Goal: Transaction & Acquisition: Purchase product/service

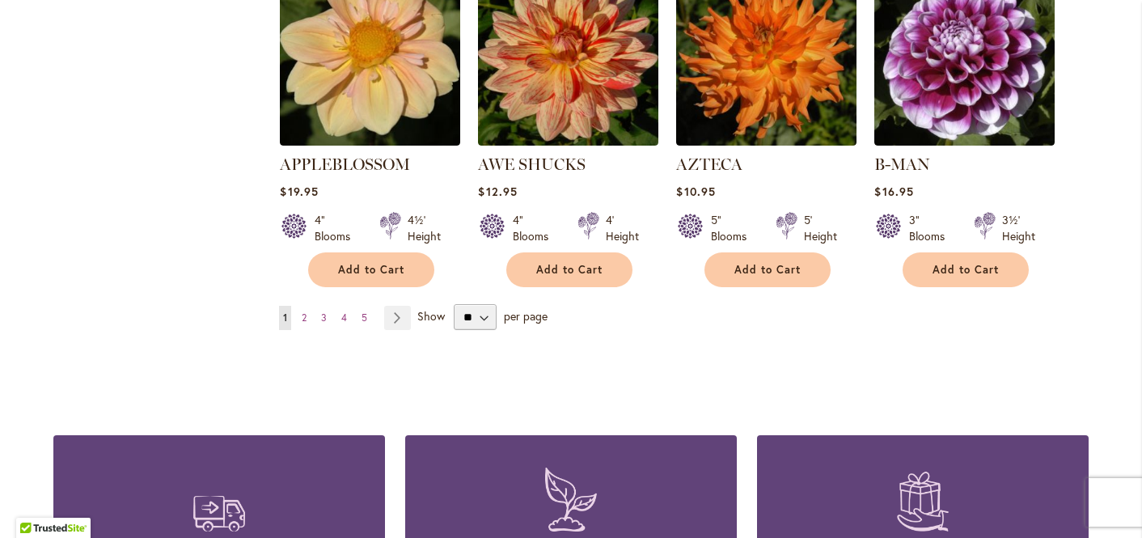
scroll to position [1451, 0]
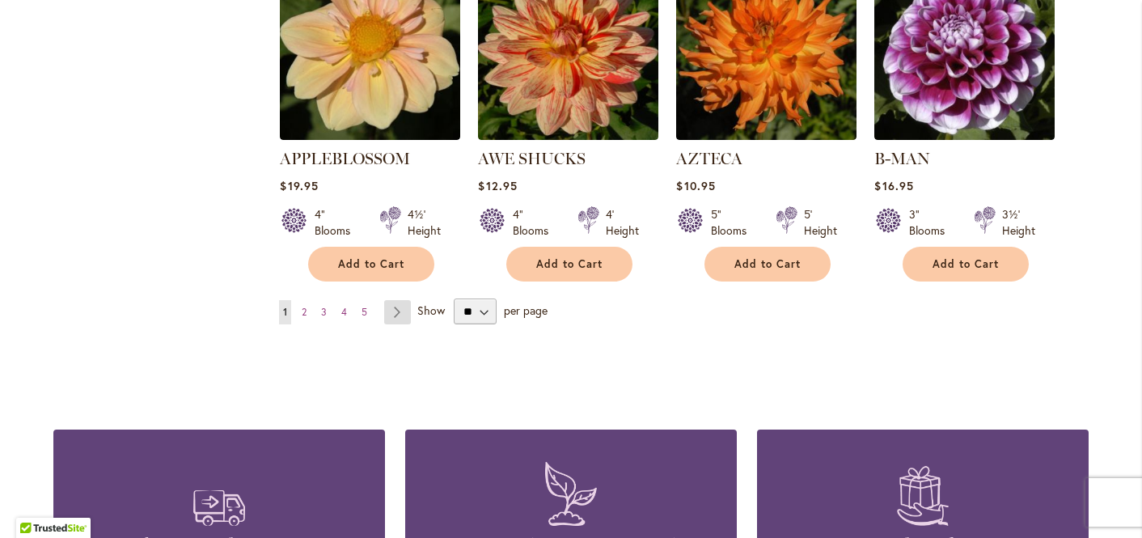
click at [384, 300] on link "Page Next" at bounding box center [397, 312] width 27 height 24
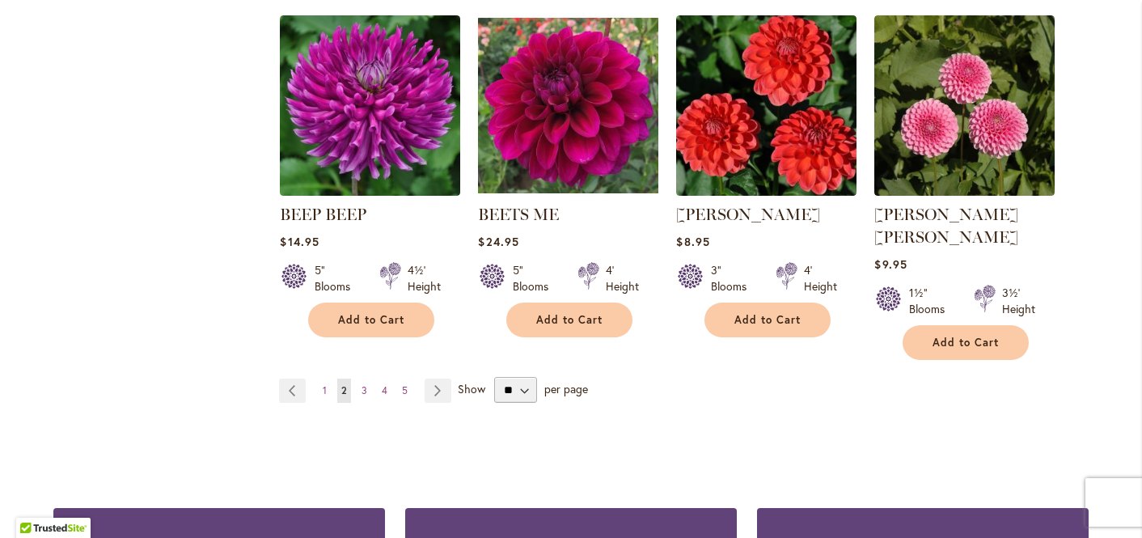
scroll to position [1367, 0]
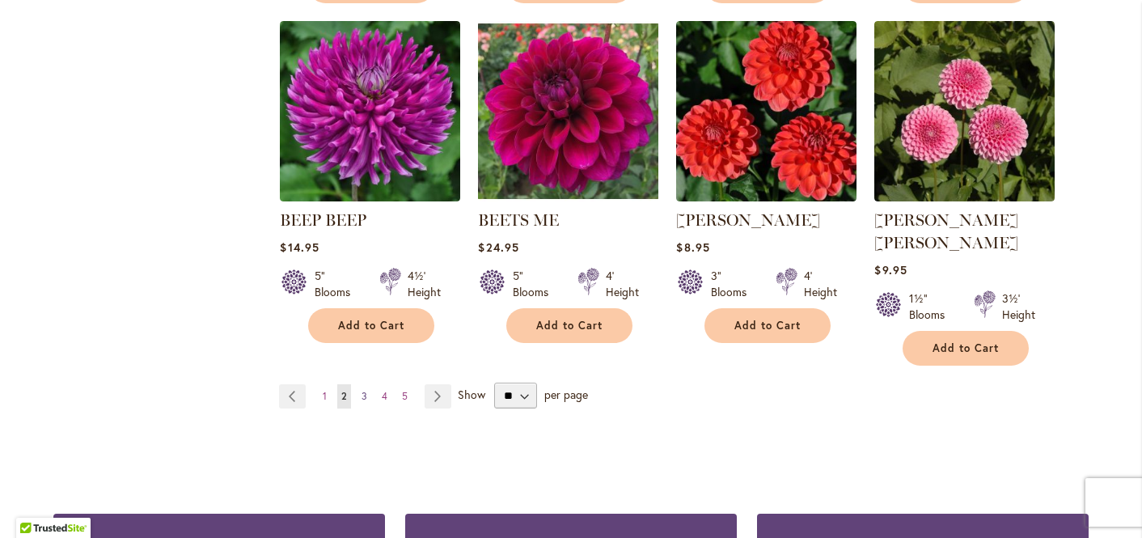
click at [359, 384] on link "Page 3" at bounding box center [364, 396] width 14 height 24
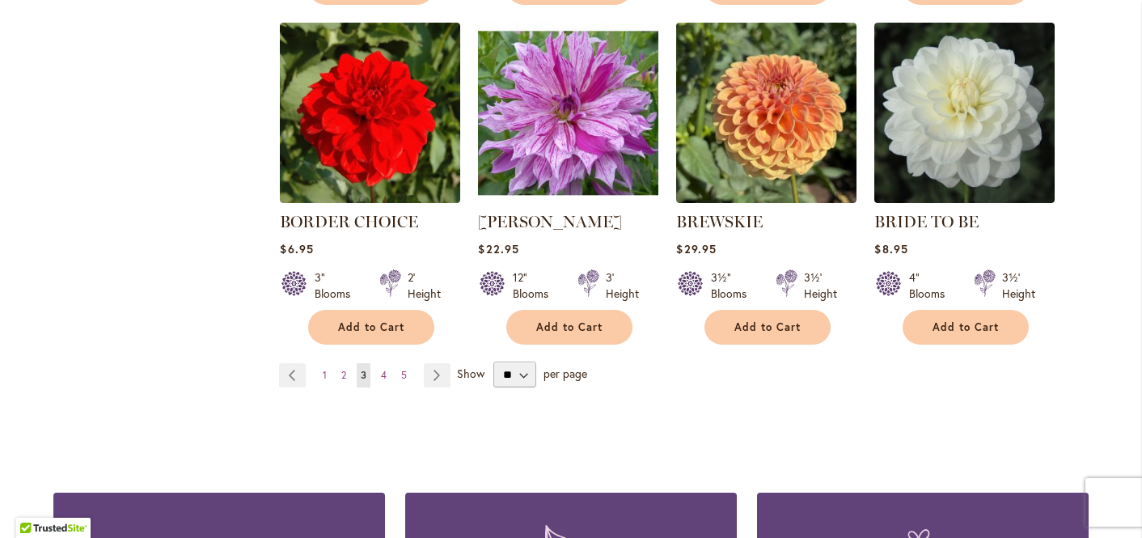
scroll to position [1371, 0]
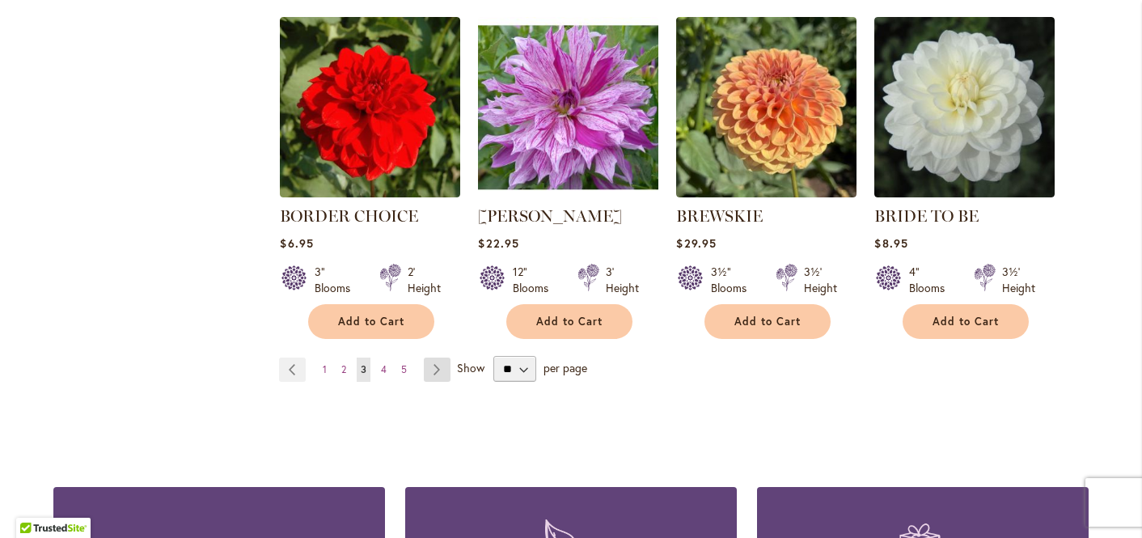
click at [431, 368] on link "Page Next" at bounding box center [437, 369] width 27 height 24
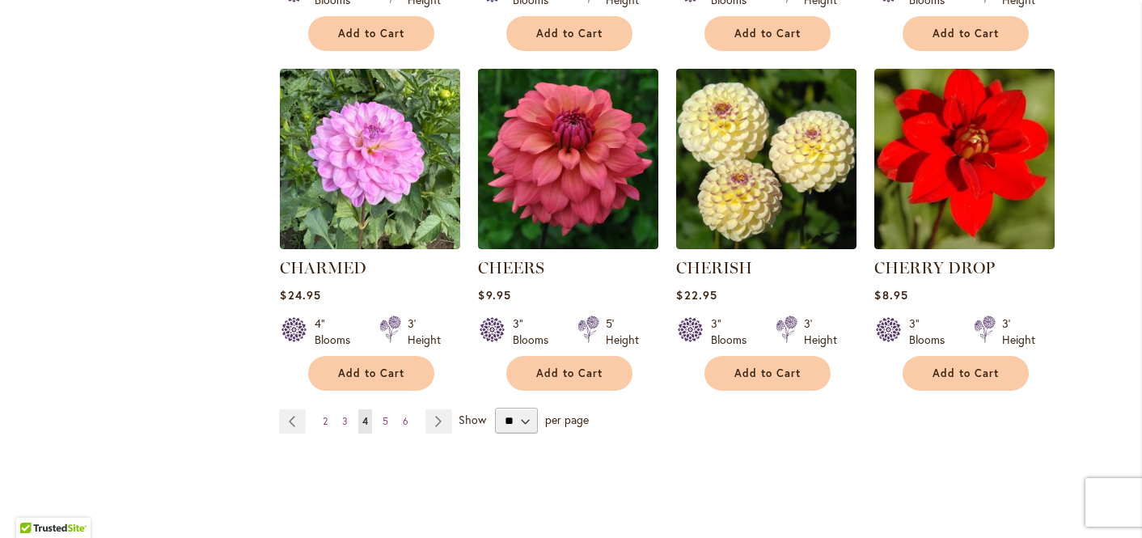
scroll to position [1373, 0]
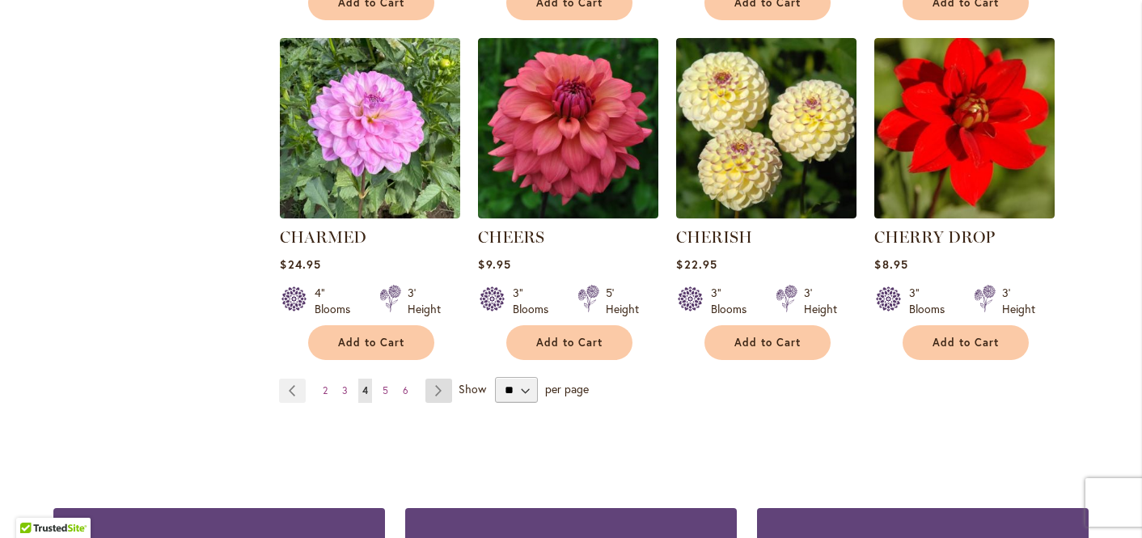
click at [427, 383] on link "Page Next" at bounding box center [438, 390] width 27 height 24
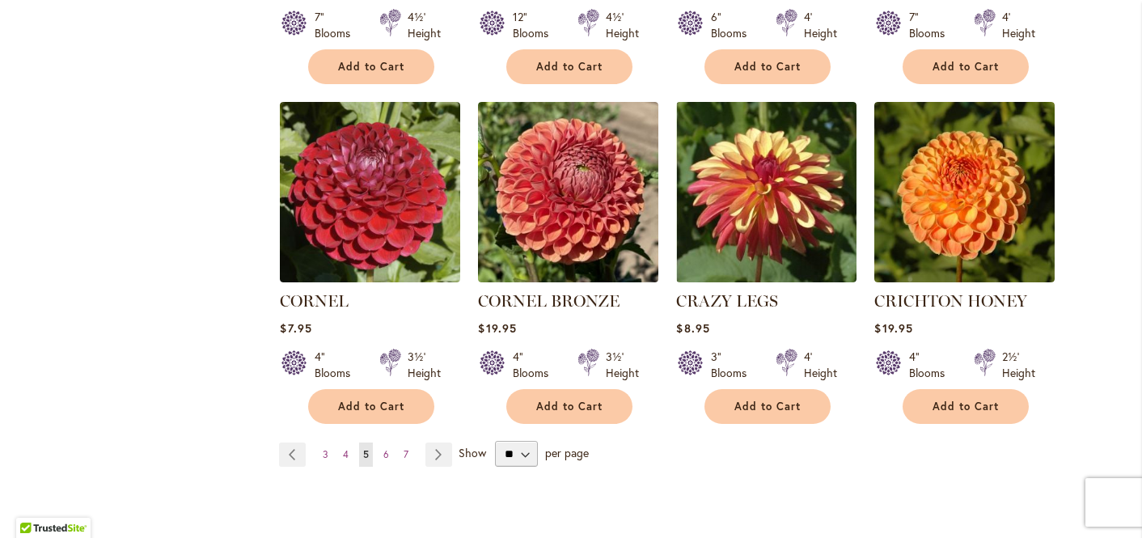
scroll to position [1329, 0]
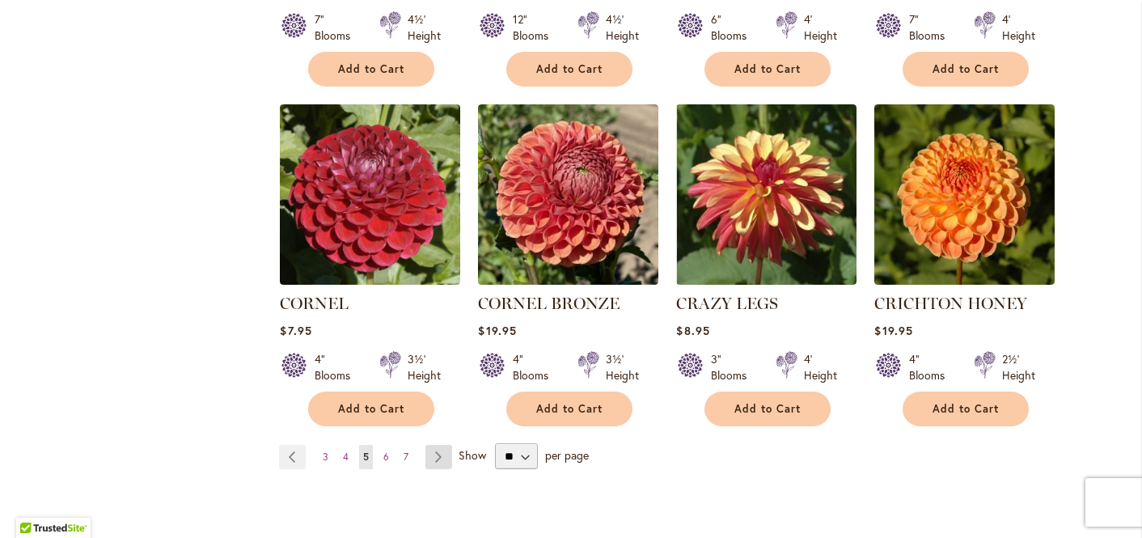
click at [430, 445] on link "Page Next" at bounding box center [438, 457] width 27 height 24
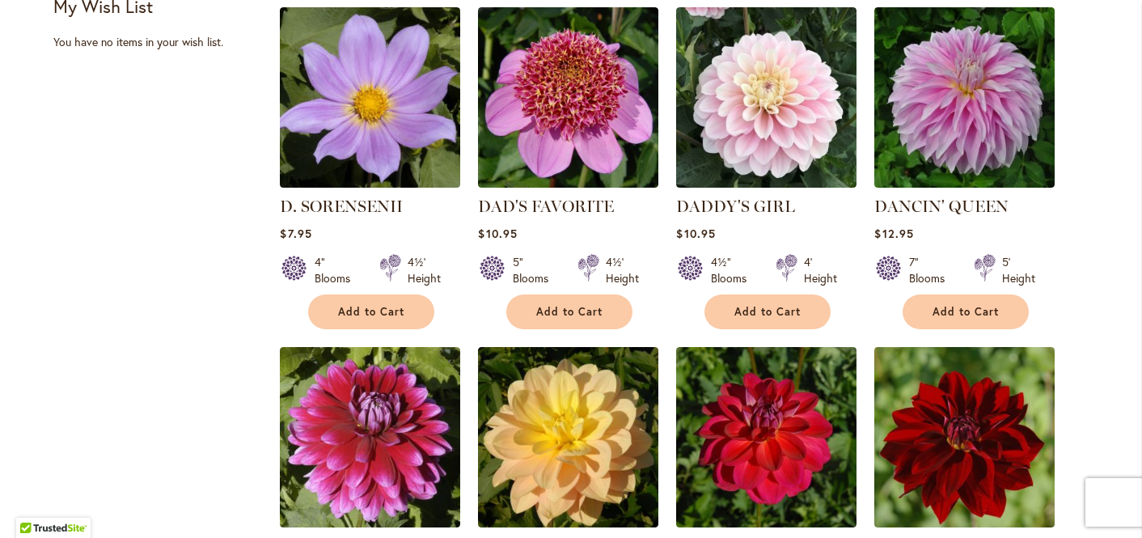
scroll to position [727, 0]
